Goal: Register for event/course

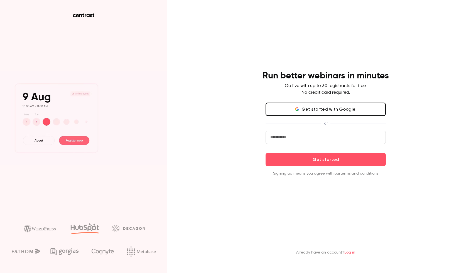
click at [338, 111] on button "Get started with Google" at bounding box center [325, 109] width 120 height 13
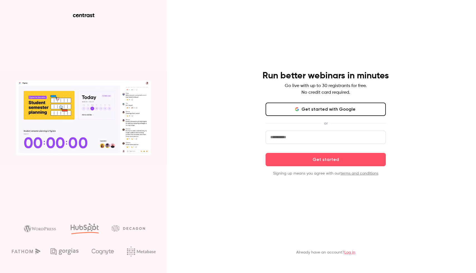
click at [322, 148] on form "Get started Signing up means you agree with our terms and conditions" at bounding box center [325, 154] width 120 height 46
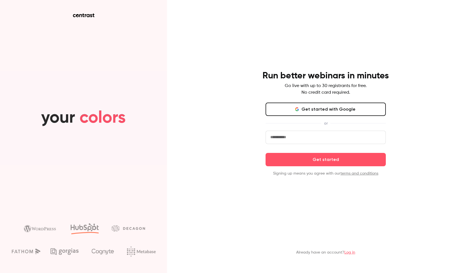
click at [322, 140] on input "email" at bounding box center [325, 137] width 120 height 13
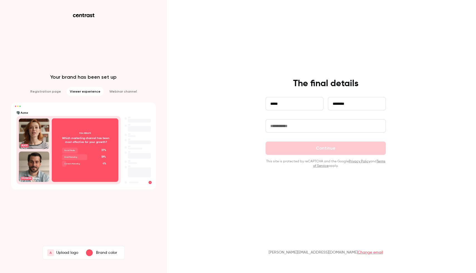
click at [303, 128] on input "text" at bounding box center [325, 125] width 120 height 13
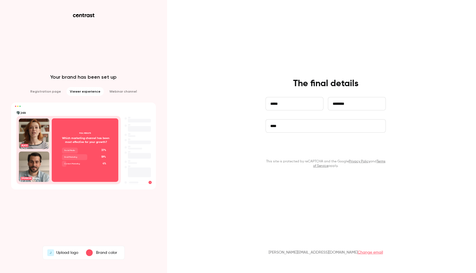
type input "****"
click at [322, 152] on button "Continue" at bounding box center [325, 148] width 120 height 13
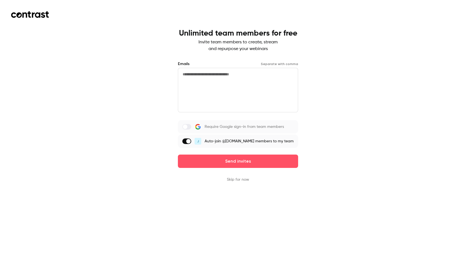
click at [244, 178] on button "Skip for now" at bounding box center [238, 180] width 22 height 6
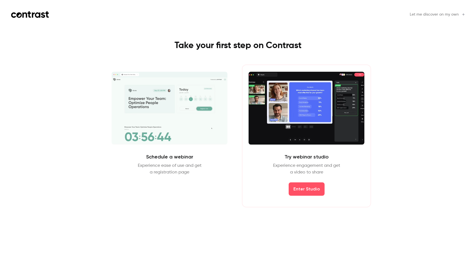
click at [455, 16] on span "Let me discover on my own" at bounding box center [434, 15] width 49 height 6
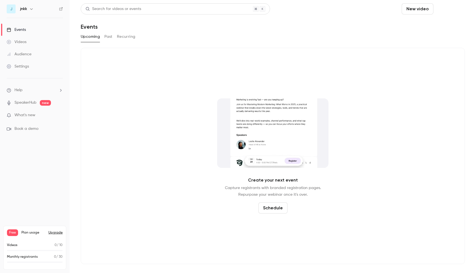
click at [450, 9] on button "Schedule" at bounding box center [449, 8] width 29 height 11
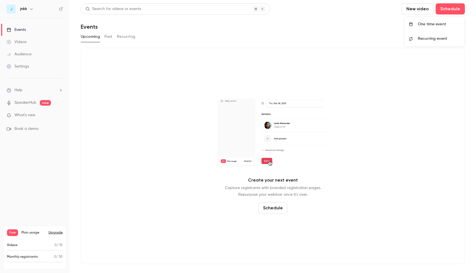
click at [429, 27] on li "One time event" at bounding box center [434, 24] width 60 height 14
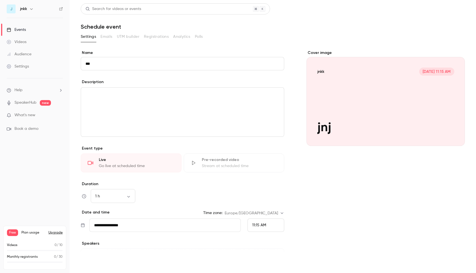
type input "***"
click at [95, 260] on button "Save" at bounding box center [91, 263] width 20 height 11
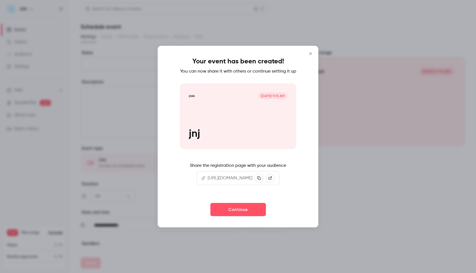
click at [236, 223] on div "Your event has been created! You can now share it with others or continue setti…" at bounding box center [238, 137] width 161 height 182
click at [236, 216] on button "Continue" at bounding box center [238, 209] width 56 height 13
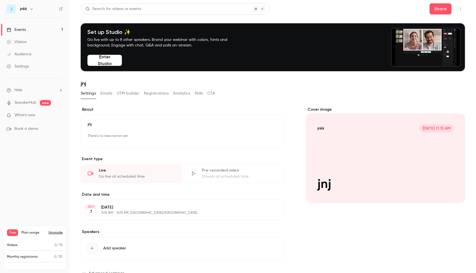
click at [115, 57] on button "Enter Studio" at bounding box center [104, 60] width 34 height 11
